Goal: Task Accomplishment & Management: Use online tool/utility

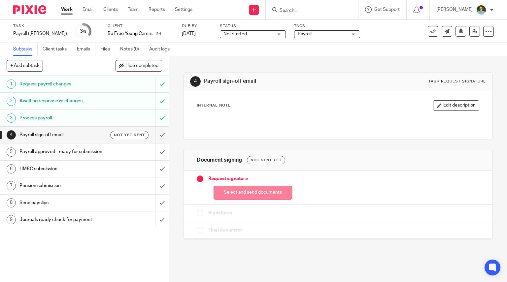
click at [243, 191] on button "Select and send documents" at bounding box center [252, 193] width 79 height 14
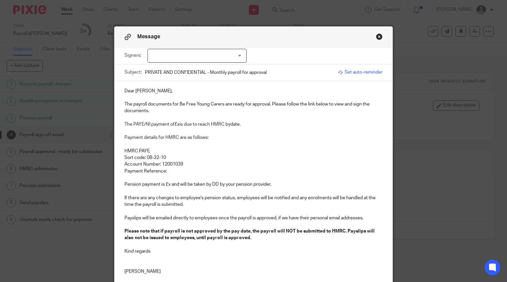
click at [208, 61] on div at bounding box center [196, 56] width 99 height 14
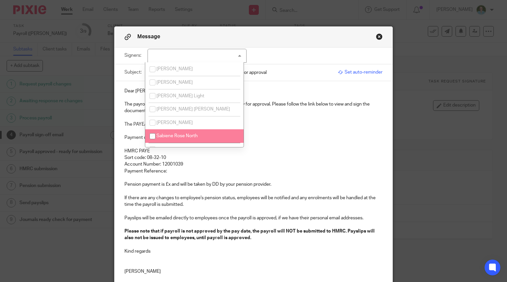
drag, startPoint x: 172, startPoint y: 134, endPoint x: 162, endPoint y: 125, distance: 13.5
click at [172, 135] on span "Sabiene Rose North" at bounding box center [176, 136] width 41 height 5
checkbox input "true"
click at [124, 107] on p "The payroll documents for Be Free Young Carers are ready for approval. Please f…" at bounding box center [253, 108] width 258 height 14
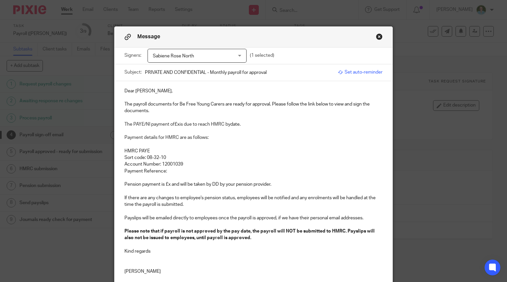
click at [131, 103] on p "The payroll documents for Be Free Young Carers are ready for approval. Please f…" at bounding box center [253, 108] width 258 height 14
click at [180, 111] on p "The August 2025 payroll documents for Be Free Young Carers are ready for approv…" at bounding box center [253, 108] width 258 height 14
click at [124, 125] on span "The PAYE/NI payment of" at bounding box center [149, 124] width 50 height 5
click at [225, 124] on p "Based on the attached, the PAYE/NI payment of £x is due to reach HMRC by date." at bounding box center [253, 124] width 258 height 7
click at [185, 171] on p "Payment Reference:" at bounding box center [253, 171] width 258 height 7
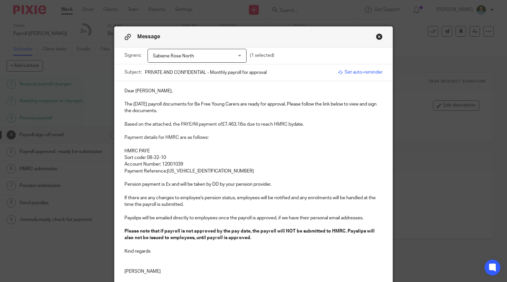
click at [164, 171] on p "Payment Reference:075PW001111482605" at bounding box center [253, 171] width 258 height 7
click at [317, 123] on p "Based on the attached, the PAYE/NI payment of £7,463.16 is due to reach HMRC by…" at bounding box center [253, 124] width 258 height 7
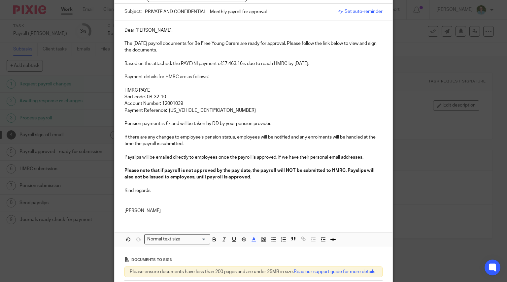
scroll to position [66, 0]
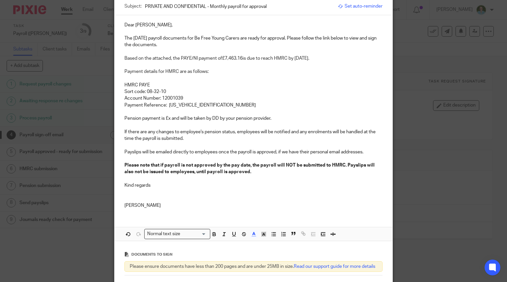
click at [168, 119] on p "Pension payment is £x and will be taken by DD by your pension provider." at bounding box center [253, 118] width 258 height 7
click at [212, 159] on p at bounding box center [253, 158] width 258 height 7
click at [179, 182] on p "Kind regards" at bounding box center [253, 185] width 258 height 7
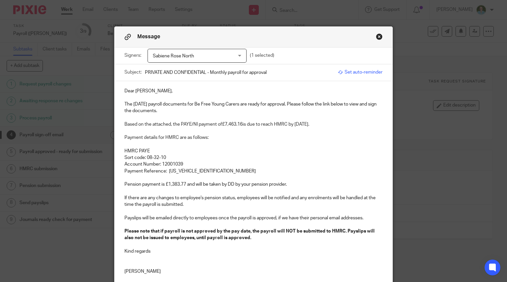
click at [184, 115] on p at bounding box center [253, 117] width 258 height 7
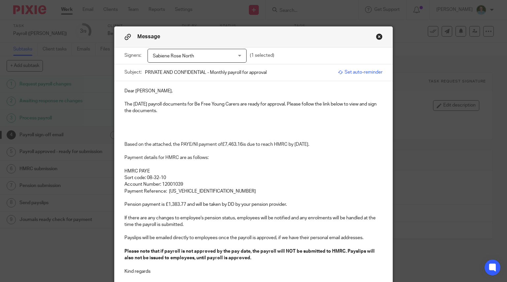
click at [124, 121] on p at bounding box center [253, 124] width 258 height 7
click at [340, 124] on p "Please note Charlotte Burke has been paid as instructed while she is signed off…" at bounding box center [253, 124] width 258 height 7
click at [120, 147] on div "Dear Sabiene, The August 2025 payroll documents for Be Free Young Carers are re…" at bounding box center [253, 190] width 278 height 219
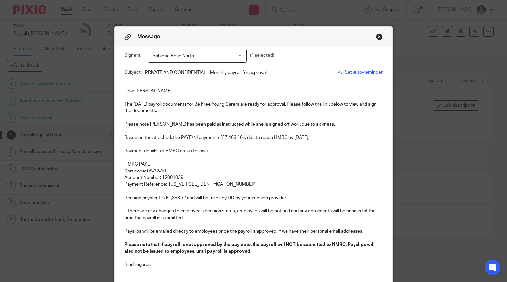
click at [341, 126] on p "Please note Charlotte Burke has been paid as instructed while she is signed off…" at bounding box center [253, 124] width 258 height 7
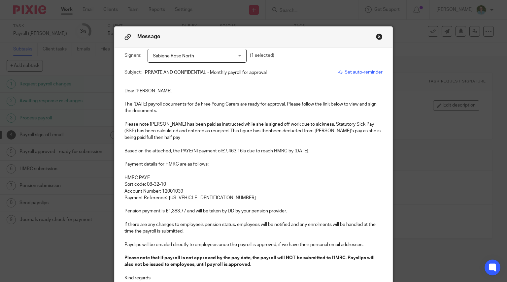
click at [341, 126] on p "Please note Charlotte Burke has been paid as instructed while she is signed off…" at bounding box center [253, 131] width 258 height 20
click at [182, 140] on p "Please note Charlotte Burke has been paid as instructed while she is signed off…" at bounding box center [253, 131] width 258 height 20
click at [131, 139] on p "Please note Charlotte Burke has been paid as instructed while she is signed off…" at bounding box center [253, 131] width 258 height 20
click at [179, 140] on p "Please note Charlotte Burke has been paid as instructed while she is signed off…" at bounding box center [253, 131] width 258 height 20
click at [168, 146] on p at bounding box center [253, 144] width 258 height 7
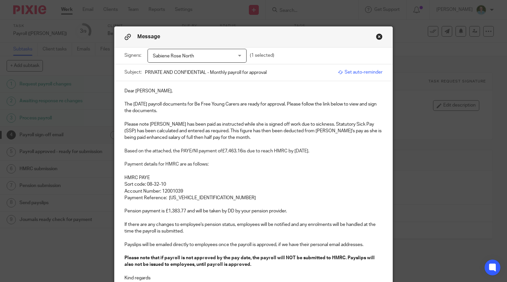
click at [360, 130] on p "Please note Charlotte Burke has been paid as instructed while she is signed off…" at bounding box center [253, 131] width 258 height 20
click at [208, 179] on p "HMRC PAYE" at bounding box center [253, 178] width 258 height 7
click at [195, 96] on p at bounding box center [253, 97] width 258 height 7
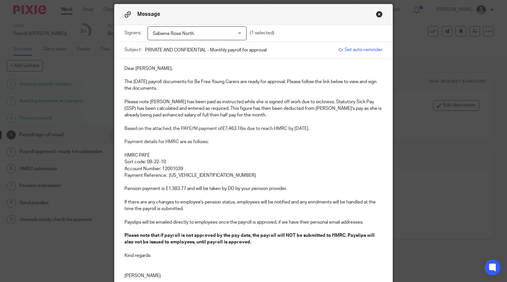
scroll to position [33, 0]
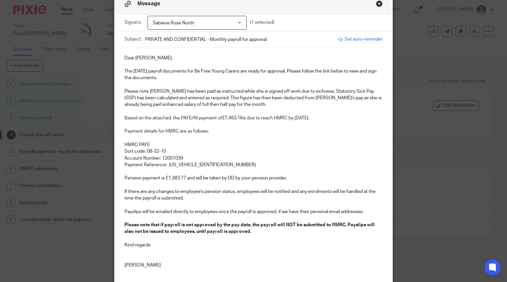
drag, startPoint x: 237, startPoint y: 89, endPoint x: 244, endPoint y: 94, distance: 8.3
click at [237, 89] on p "Please note Charlotte Burke has been paid as instructed while she is signed off…" at bounding box center [253, 98] width 258 height 20
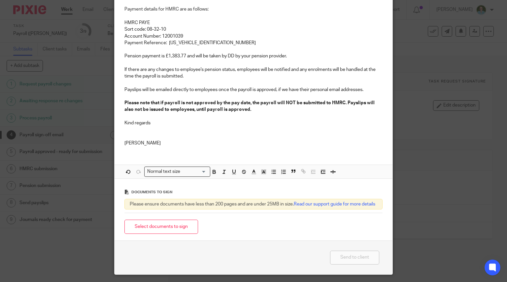
scroll to position [179, 0]
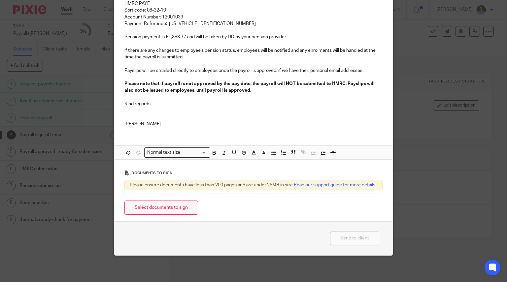
click at [172, 210] on button "Select documents to sign" at bounding box center [161, 208] width 74 height 14
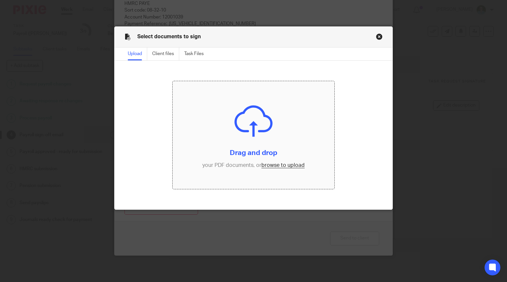
click at [230, 148] on input "file" at bounding box center [254, 135] width 162 height 108
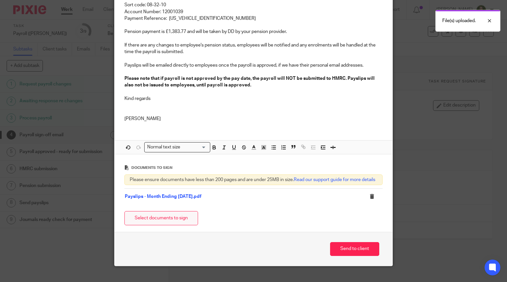
click at [163, 225] on button "Select documents to sign" at bounding box center [161, 218] width 74 height 14
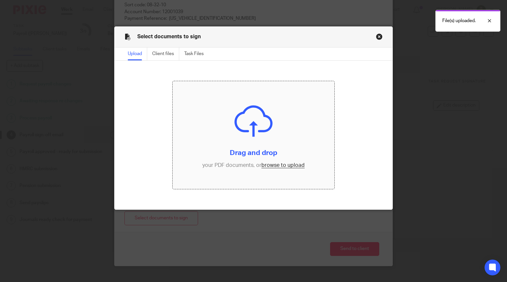
click at [223, 136] on input "file" at bounding box center [254, 135] width 162 height 108
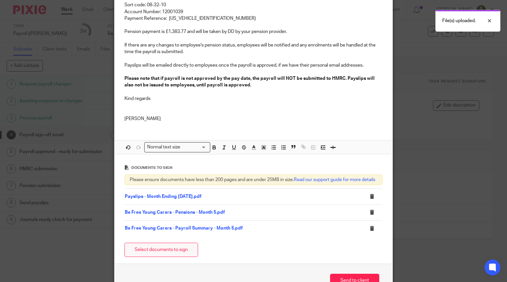
click at [183, 253] on button "Select documents to sign" at bounding box center [161, 250] width 74 height 14
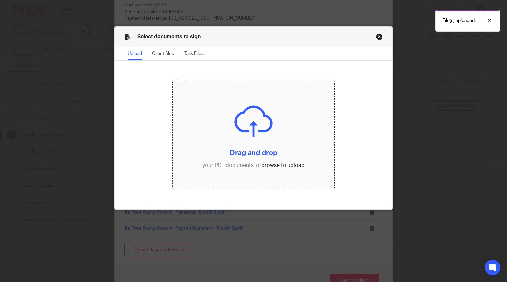
click at [241, 120] on input "file" at bounding box center [254, 135] width 162 height 108
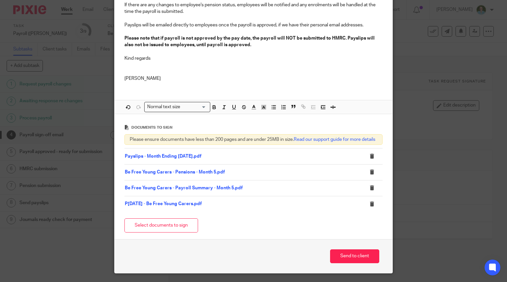
scroll to position [231, 0]
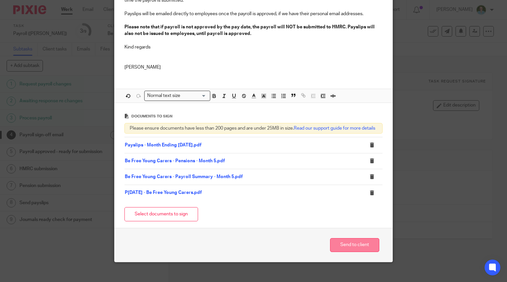
click at [346, 250] on button "Send to client" at bounding box center [354, 245] width 49 height 14
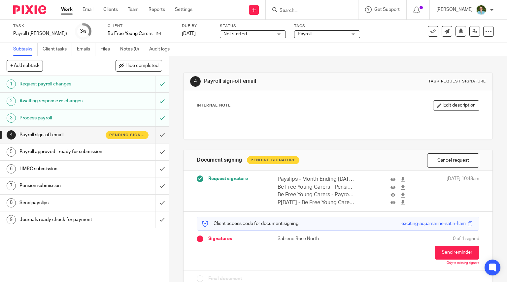
click at [16, 12] on img at bounding box center [29, 9] width 33 height 9
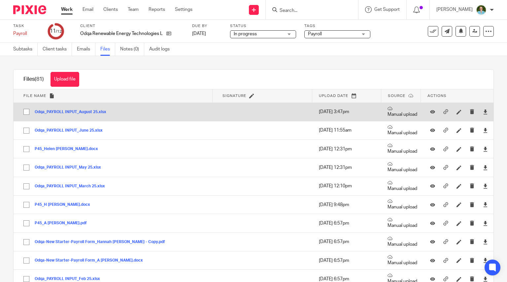
click at [85, 112] on button "Odqa_PAYROLL INPUT_August 25.xlsx" at bounding box center [73, 112] width 77 height 5
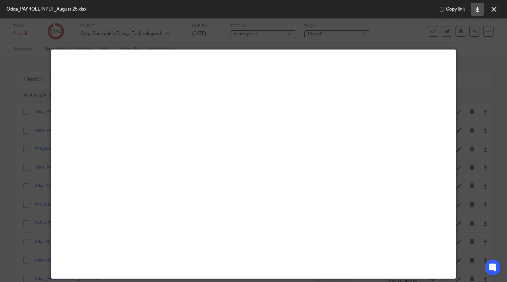
click at [476, 9] on icon at bounding box center [477, 9] width 5 height 5
click at [495, 12] on button at bounding box center [493, 9] width 13 height 13
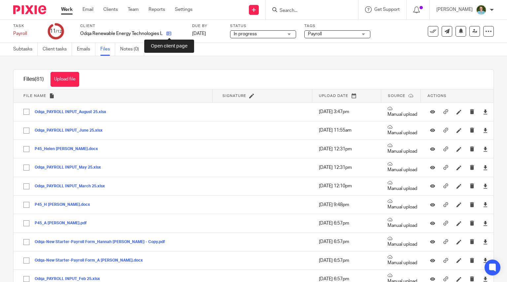
click at [171, 33] on icon at bounding box center [168, 33] width 5 height 5
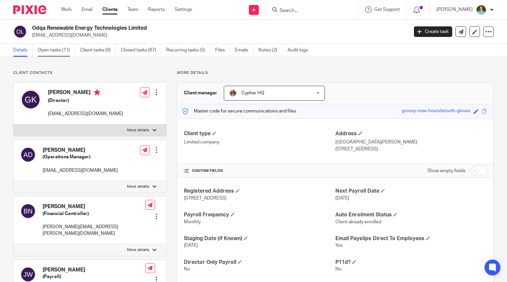
click at [61, 49] on link "Open tasks (11)" at bounding box center [57, 50] width 38 height 13
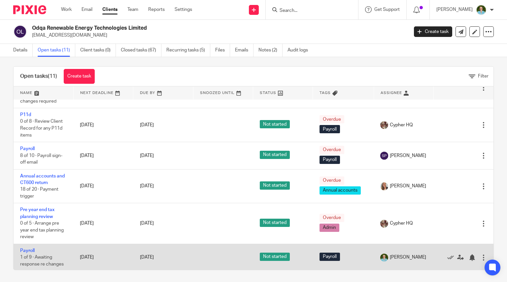
scroll to position [5, 0]
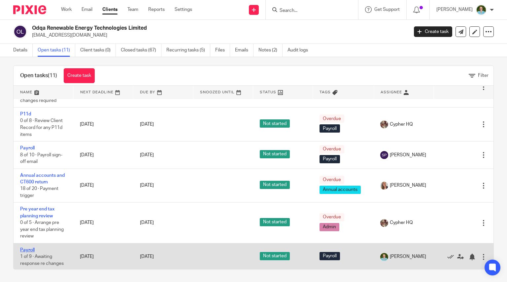
click at [27, 248] on link "Payroll" at bounding box center [27, 250] width 15 height 5
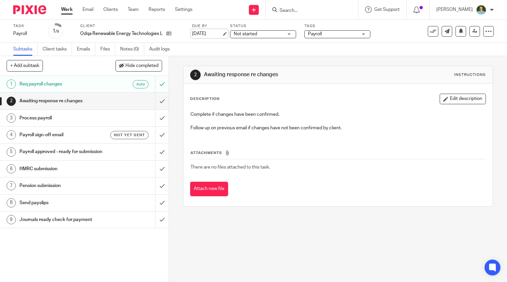
click at [201, 33] on link "2 Sep 2025" at bounding box center [207, 33] width 30 height 7
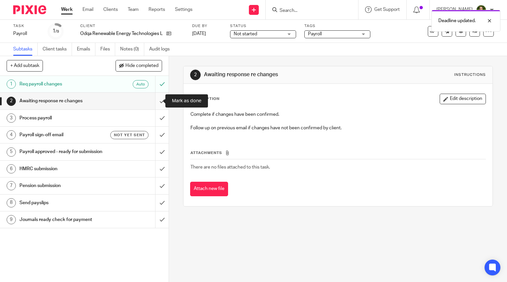
click at [155, 100] on input "submit" at bounding box center [84, 101] width 169 height 16
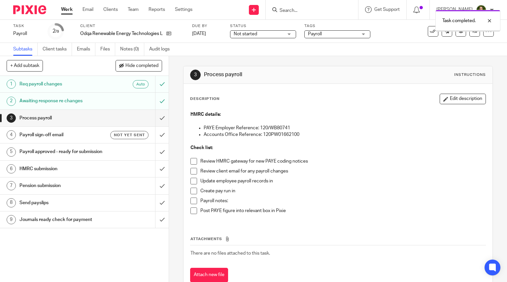
click at [190, 161] on span at bounding box center [193, 161] width 7 height 7
click at [193, 167] on li "Review HMRC gateway for new PAYE coding notices" at bounding box center [337, 163] width 295 height 10
click at [194, 171] on span at bounding box center [193, 171] width 7 height 7
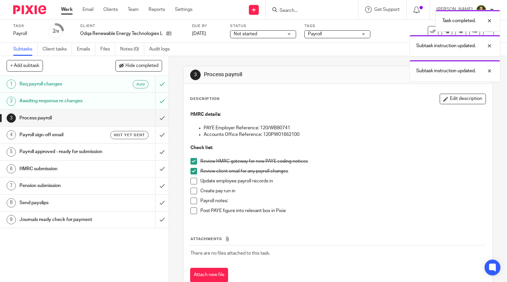
click at [192, 188] on span at bounding box center [193, 191] width 7 height 7
click at [192, 178] on span at bounding box center [193, 181] width 7 height 7
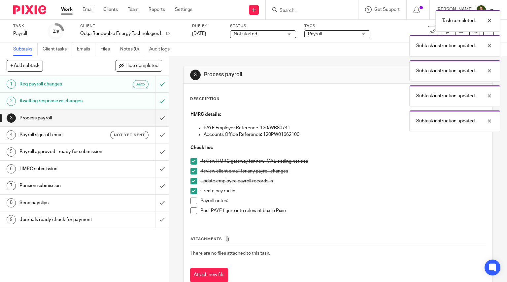
click at [190, 203] on span at bounding box center [193, 201] width 7 height 7
click at [152, 117] on input "submit" at bounding box center [84, 118] width 169 height 16
